Goal: Information Seeking & Learning: Find specific fact

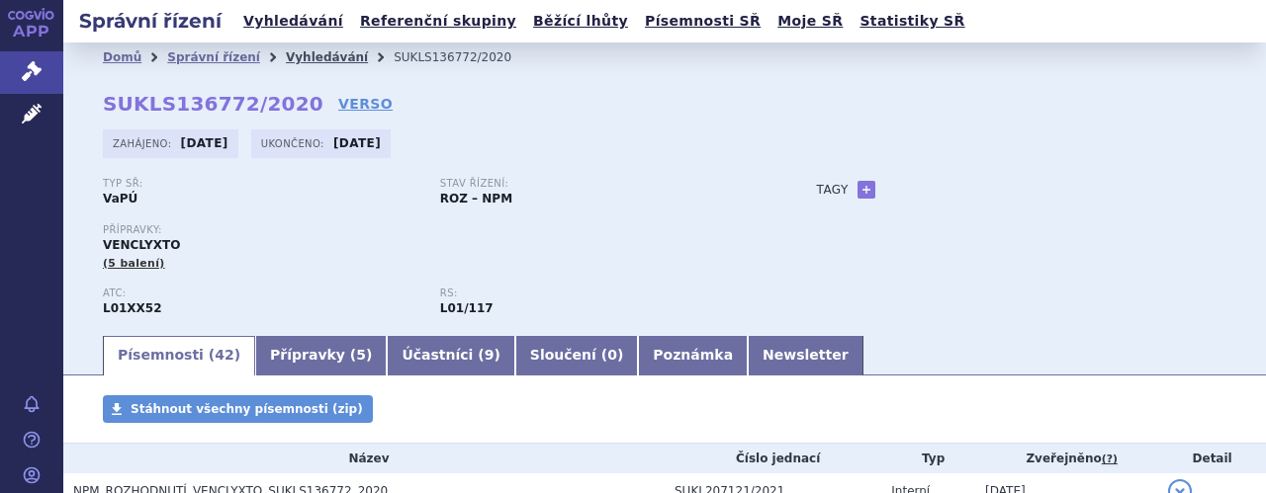
click at [290, 60] on link "Vyhledávání" at bounding box center [327, 57] width 82 height 14
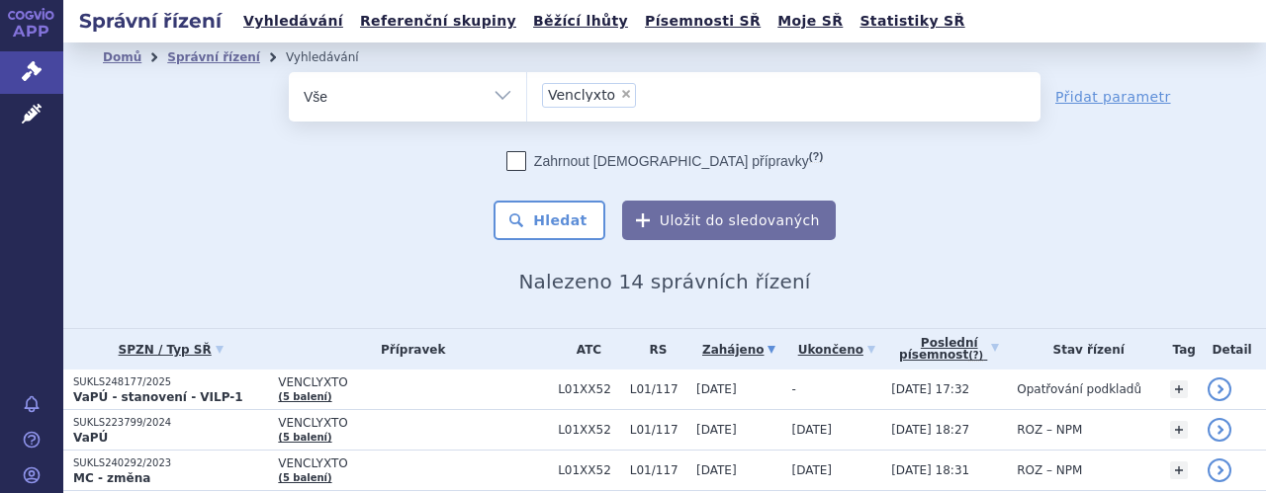
click at [620, 94] on span "×" at bounding box center [626, 94] width 12 height 12
click at [527, 94] on select "Venclyxto" at bounding box center [526, 95] width 1 height 49
select select
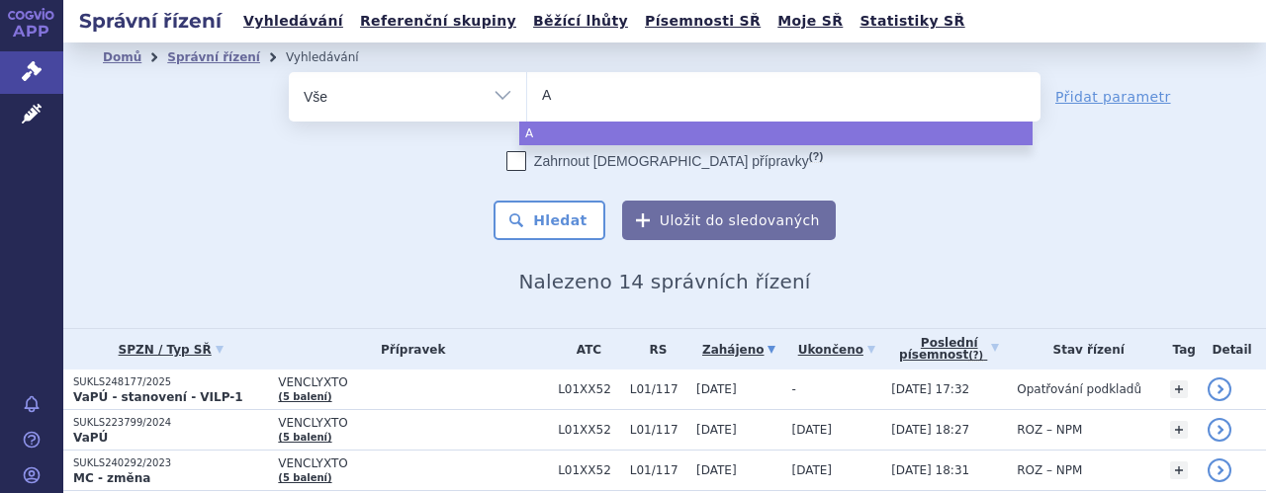
type input "Ai"
type input "Aim"
type input "Aimo"
type input "Aimov"
type input "Aimovi"
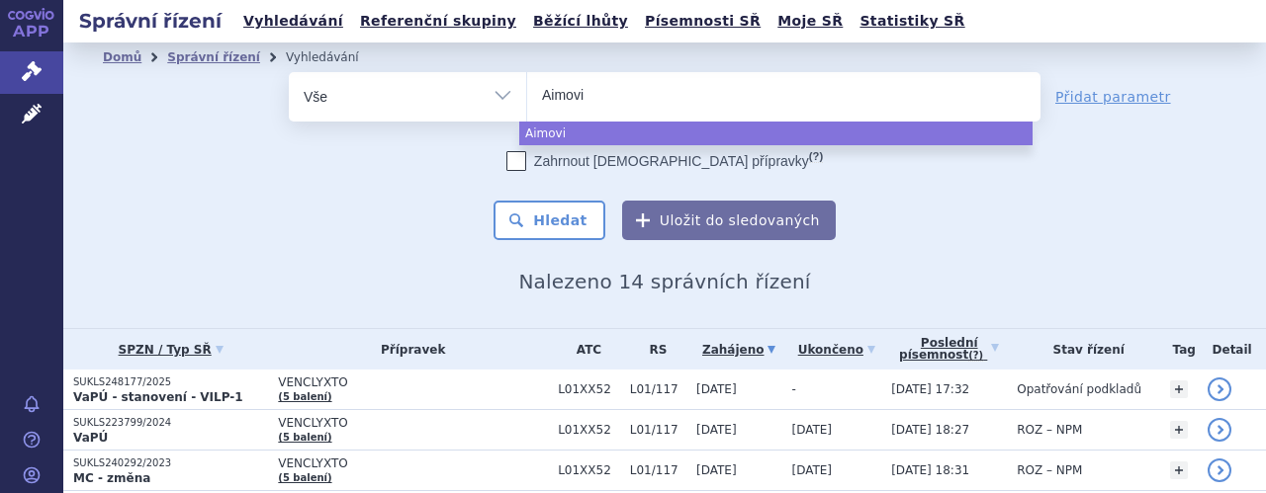
type input "[MEDICAL_DATA]"
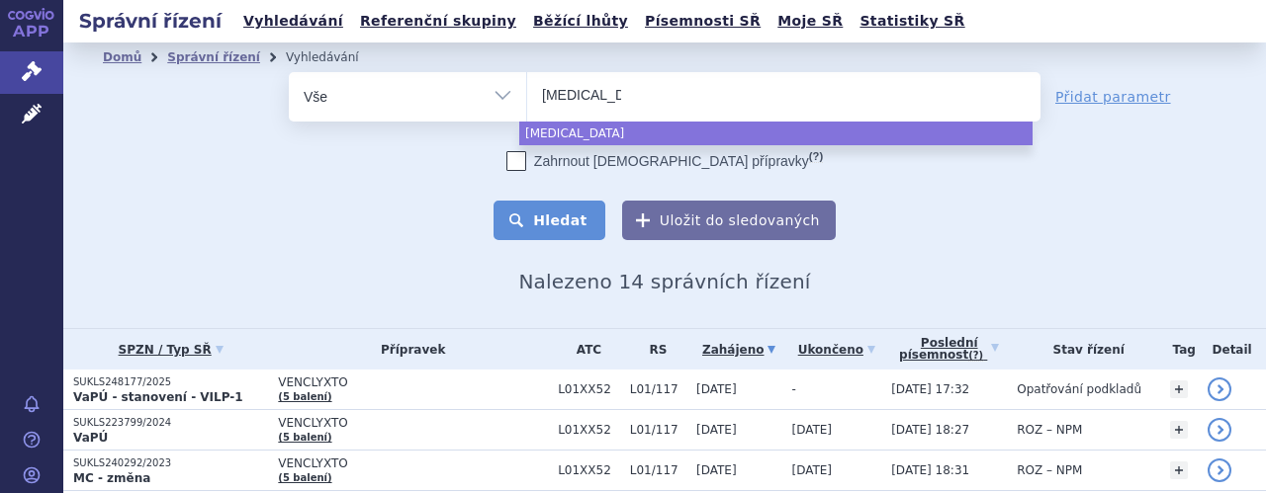
select select "Aimovig"
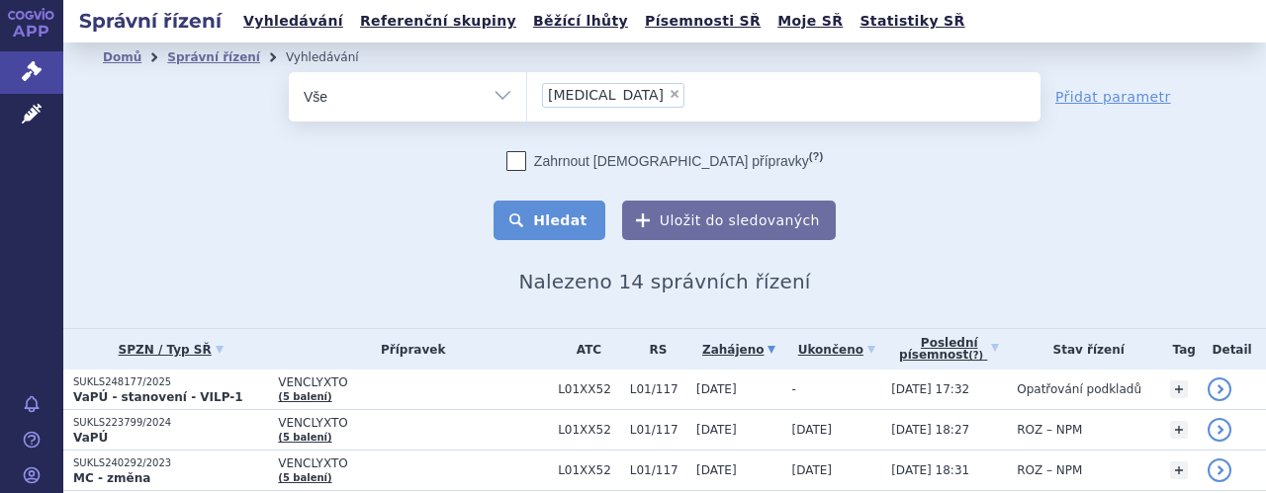
click at [570, 224] on button "Hledat" at bounding box center [549, 221] width 112 height 40
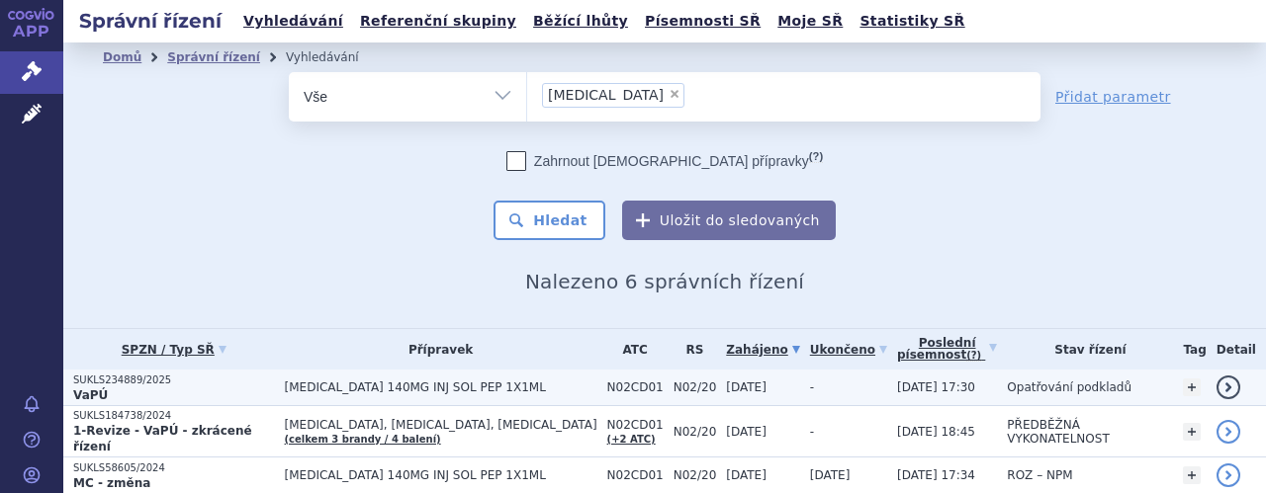
click at [414, 400] on td "[MEDICAL_DATA] 140MG INJ SOL PEP 1X1ML" at bounding box center [436, 388] width 322 height 37
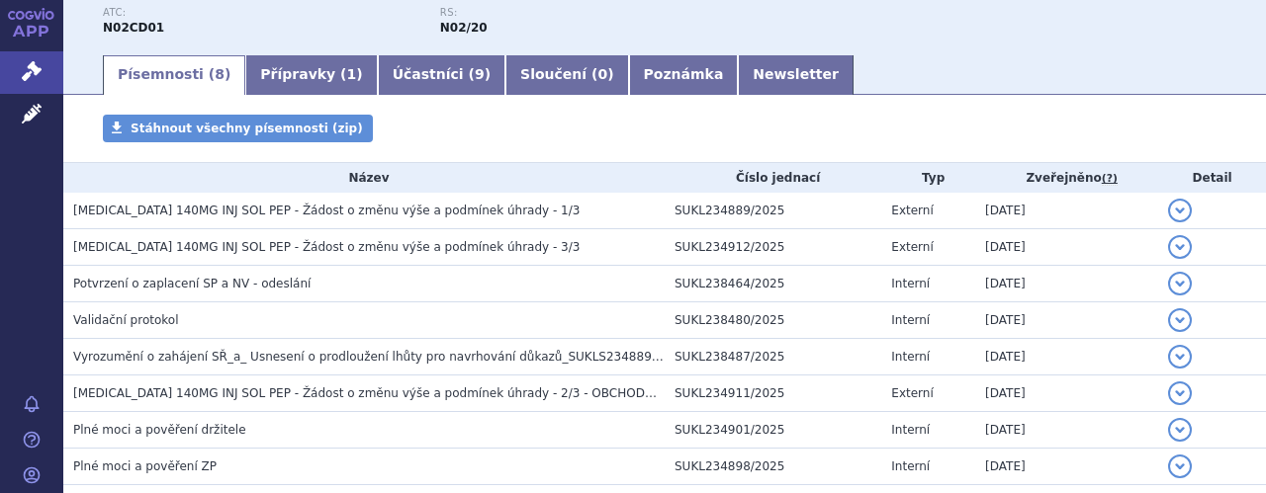
scroll to position [303, 0]
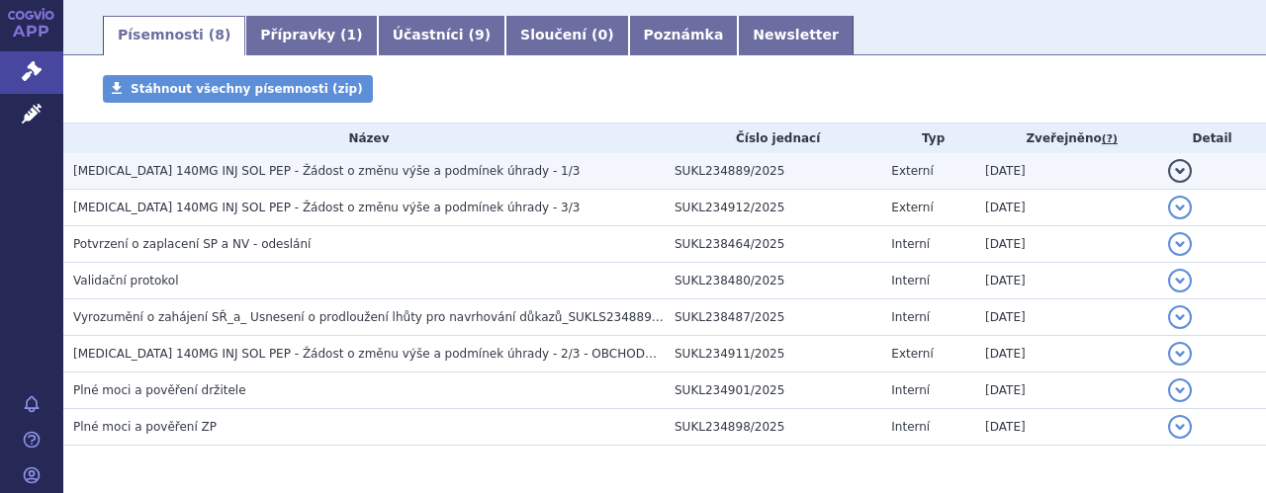
click at [401, 177] on span "[MEDICAL_DATA] 140MG INJ SOL PEP - Žádost o změnu výše a podmínek úhrady - 1/3" at bounding box center [326, 171] width 506 height 14
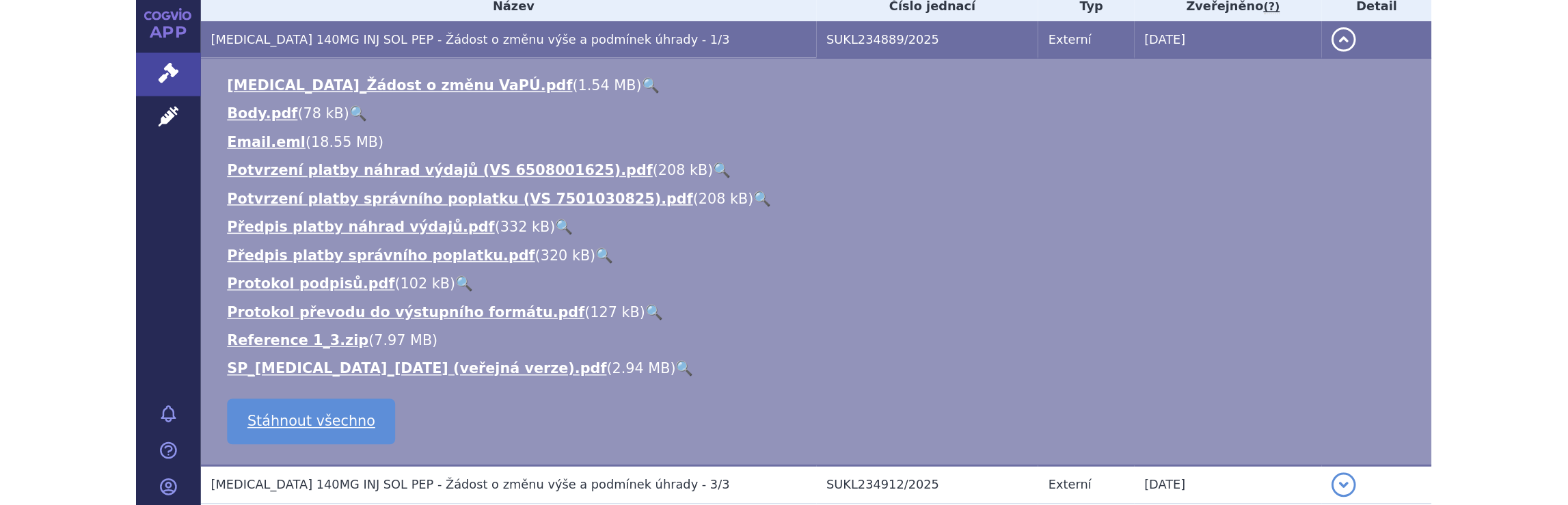
scroll to position [318, 0]
